Goal: Information Seeking & Learning: Learn about a topic

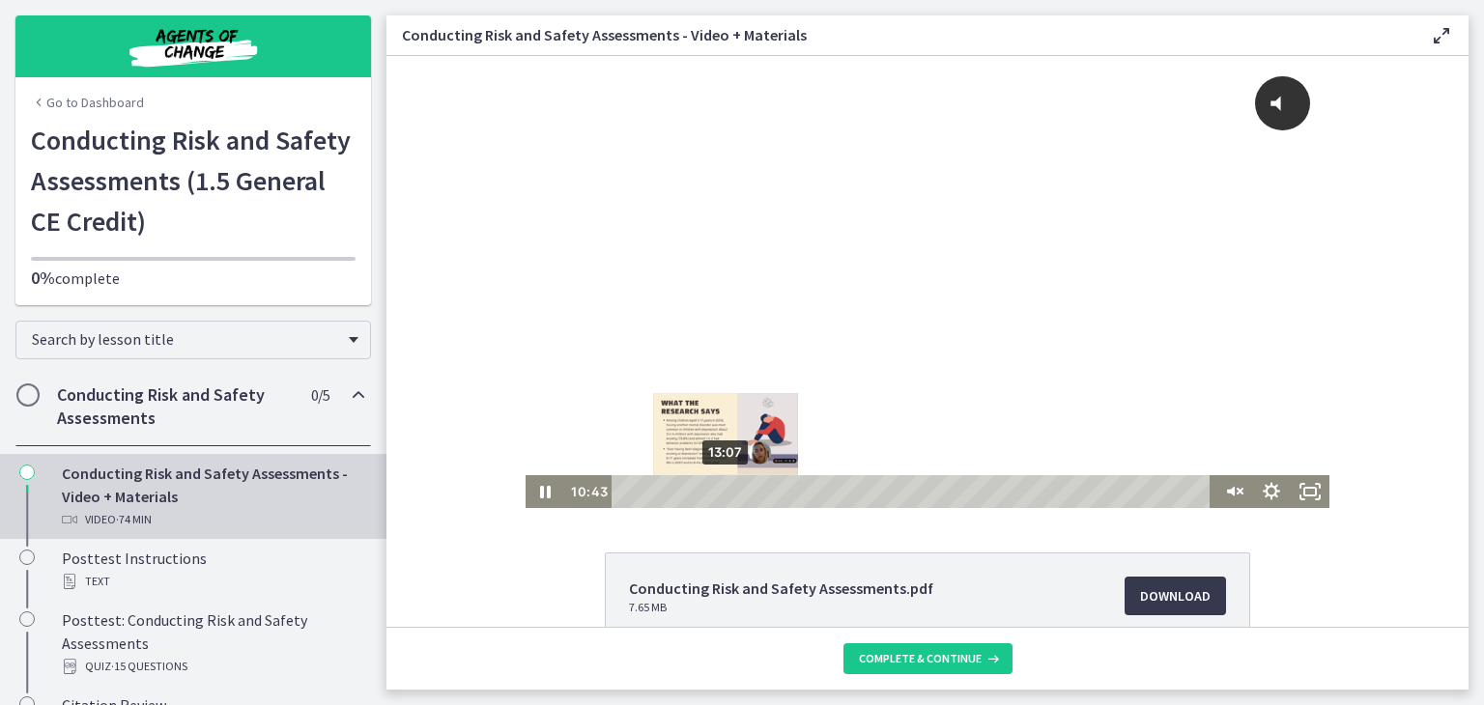
click at [701, 495] on div "Playbar" at bounding box center [706, 491] width 11 height 11
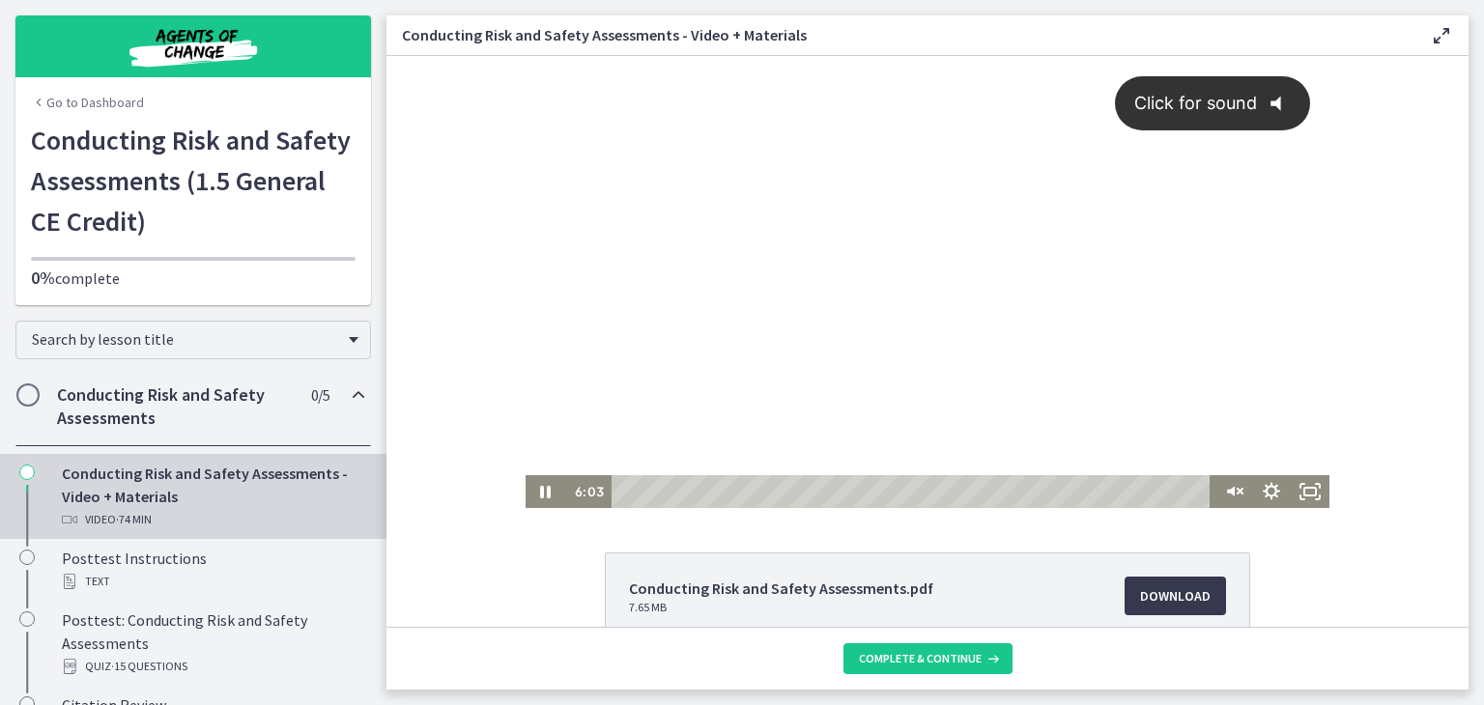
click at [1285, 101] on icon "@keyframes VOLUME_SMALL_WAVE_FLASH { 0% { opacity: 0; } 33% { opacity: 1; } 66%…" at bounding box center [1282, 103] width 51 height 51
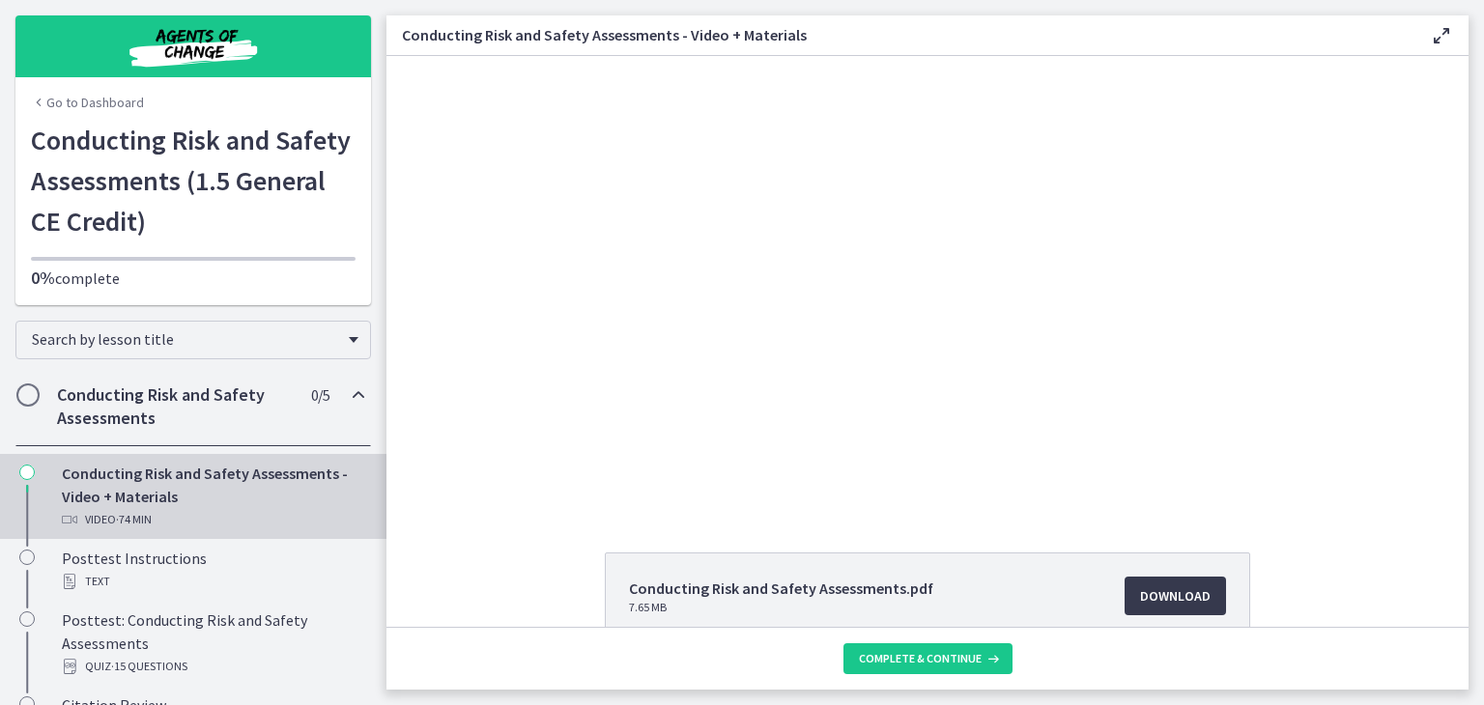
click at [508, 538] on div "Conducting Risk and Safety Assessments.pdf 7.65 MB Download Opens in a new wind…" at bounding box center [927, 341] width 1082 height 571
click at [1412, 100] on div "Click for sound @keyframes VOLUME_SMALL_WAVE_FLASH { 0% { opacity: 0; } 33% { o…" at bounding box center [927, 282] width 1082 height 452
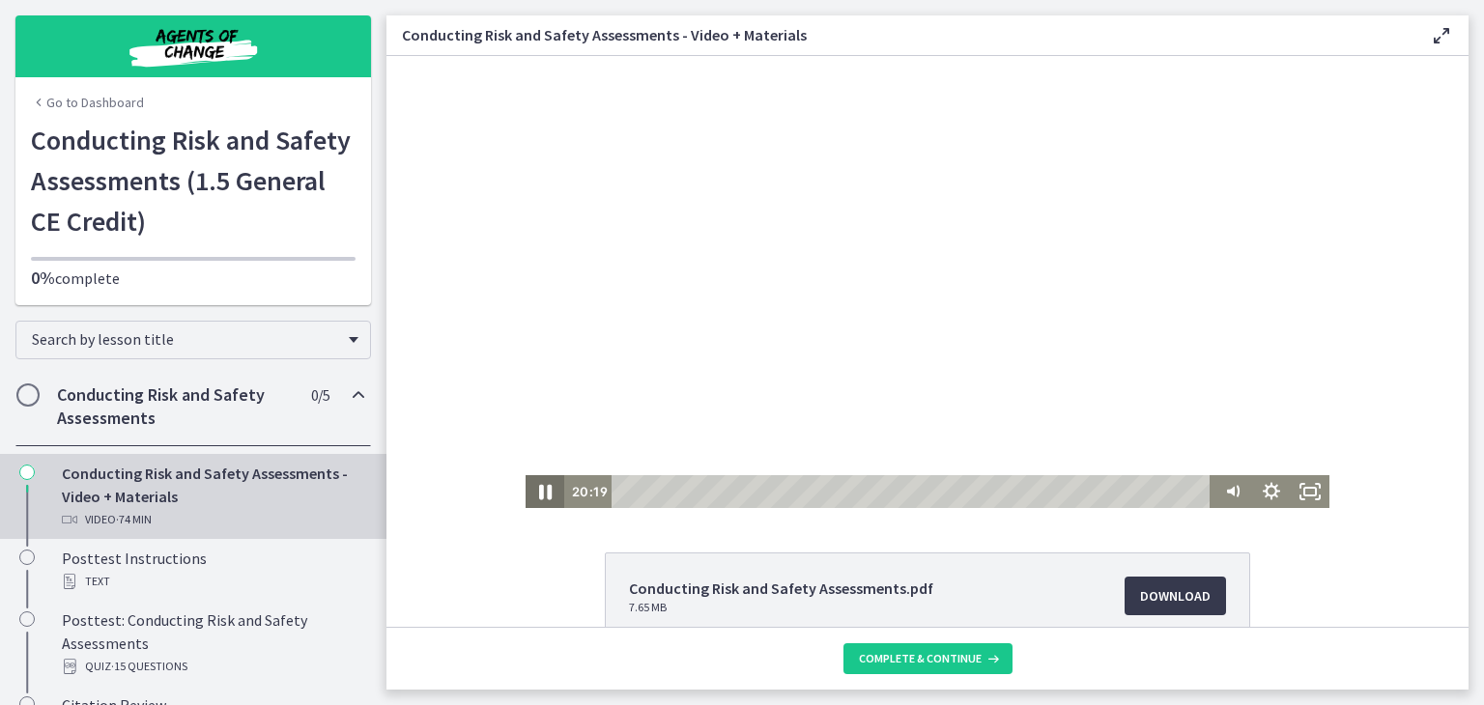
click at [526, 493] on icon "Pause" at bounding box center [545, 492] width 46 height 40
